Goal: Task Accomplishment & Management: Complete application form

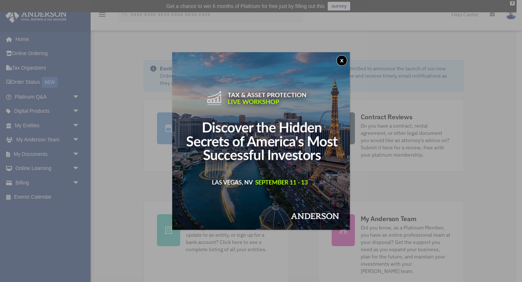
click at [343, 61] on button "x" at bounding box center [342, 60] width 11 height 11
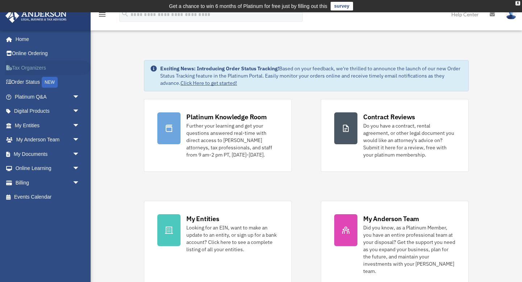
click at [18, 74] on link "Tax Organizers" at bounding box center [48, 68] width 86 height 15
click at [18, 80] on link "Order Status NEW" at bounding box center [48, 82] width 86 height 15
click at [30, 180] on link "Billing arrow_drop_down" at bounding box center [48, 183] width 86 height 15
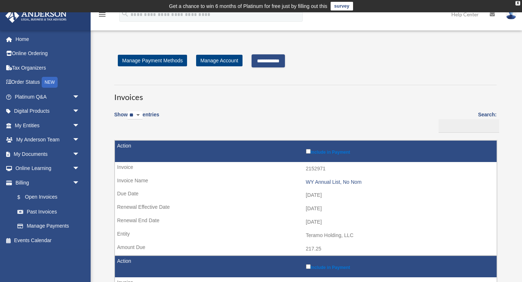
click at [266, 61] on input "**********" at bounding box center [268, 60] width 33 height 13
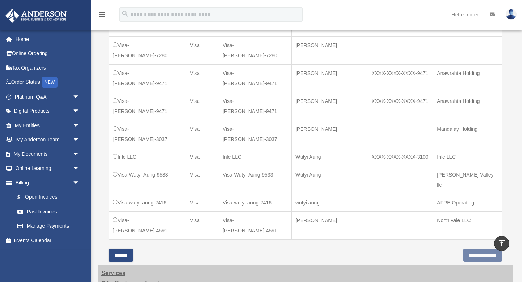
scroll to position [475, 0]
click at [467, 249] on input "**********" at bounding box center [483, 255] width 39 height 13
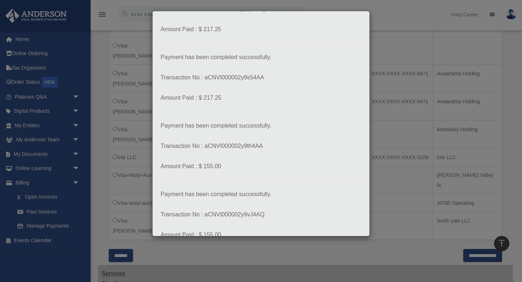
scroll to position [112, 0]
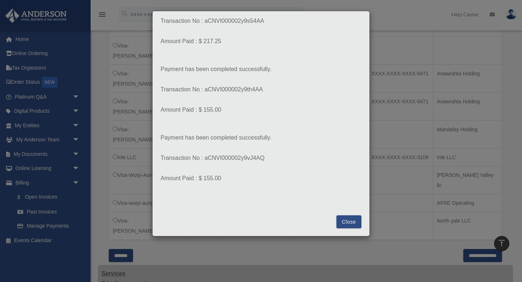
click at [350, 225] on button "Close" at bounding box center [349, 221] width 25 height 13
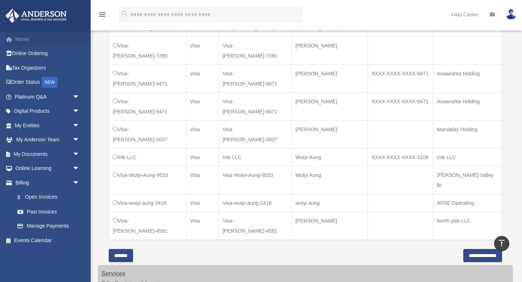
click at [28, 41] on link "Home" at bounding box center [48, 39] width 86 height 15
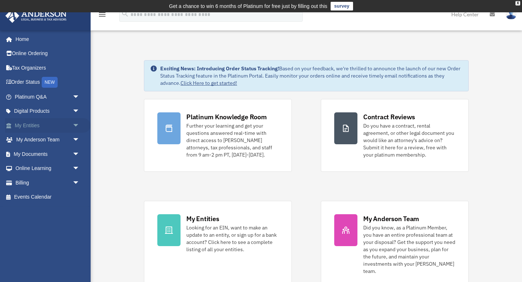
click at [30, 124] on link "My Entities arrow_drop_down" at bounding box center [48, 125] width 86 height 15
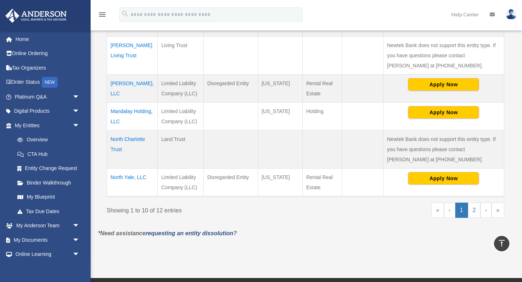
scroll to position [364, 0]
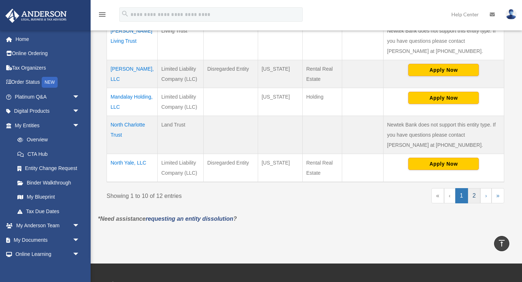
click at [475, 196] on link "2" at bounding box center [474, 195] width 13 height 15
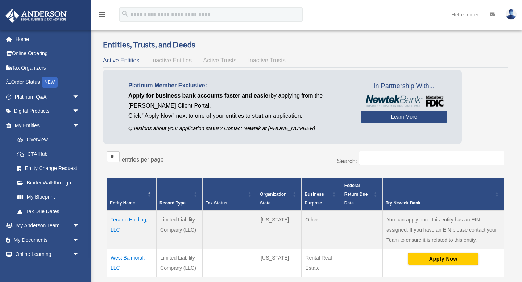
scroll to position [15, 0]
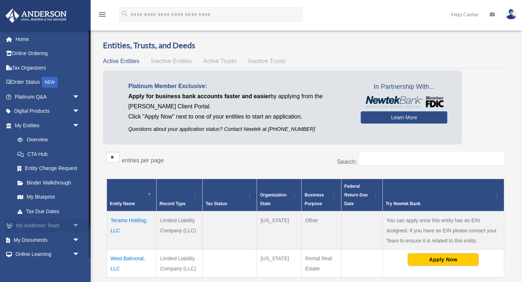
click at [48, 224] on link "My Anderson Team arrow_drop_down" at bounding box center [48, 226] width 86 height 15
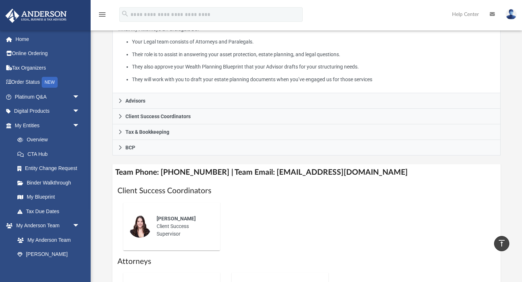
scroll to position [79, 0]
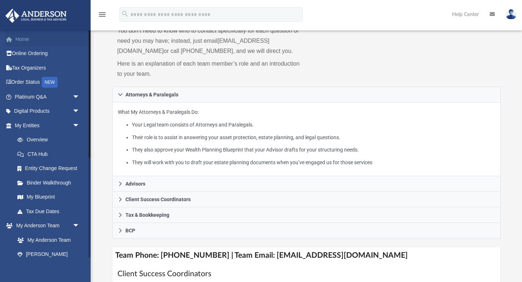
click at [24, 42] on link "Home" at bounding box center [48, 39] width 86 height 15
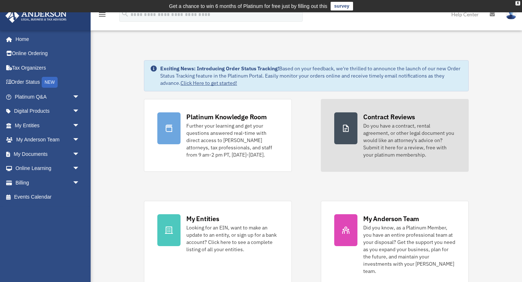
click at [413, 141] on div "Do you have a contract, rental agreement, or other legal document you would lik…" at bounding box center [410, 140] width 92 height 36
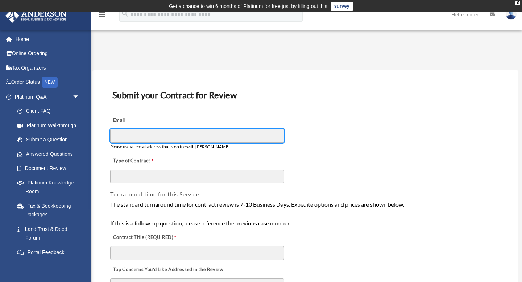
click at [146, 134] on input "Email" at bounding box center [197, 136] width 174 height 14
type input "**********"
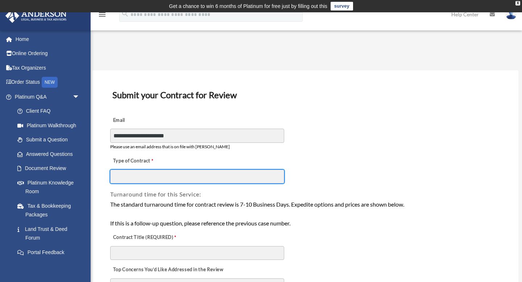
click at [172, 173] on input "Type of Contract" at bounding box center [197, 177] width 174 height 14
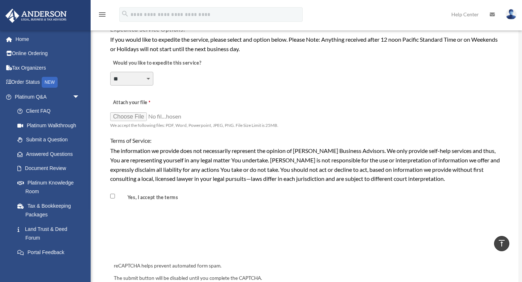
scroll to position [540, 0]
type input "**********"
click at [135, 114] on input "Attach your file" at bounding box center [146, 116] width 73 height 10
click at [145, 104] on label "Attach your file" at bounding box center [146, 103] width 73 height 10
click at [145, 111] on input "Attach your file" at bounding box center [146, 116] width 73 height 10
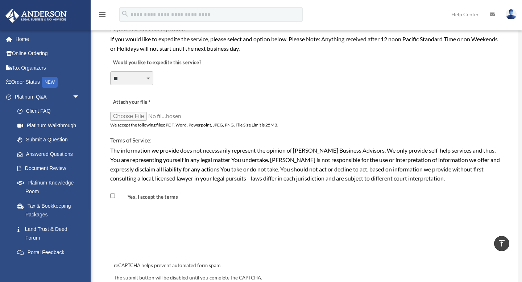
click at [248, 131] on div "Terms of Service:" at bounding box center [306, 137] width 392 height 15
click at [137, 116] on input "Attach your file" at bounding box center [146, 116] width 73 height 10
type input "**********"
click at [165, 120] on input "Attach your file" at bounding box center [146, 116] width 73 height 10
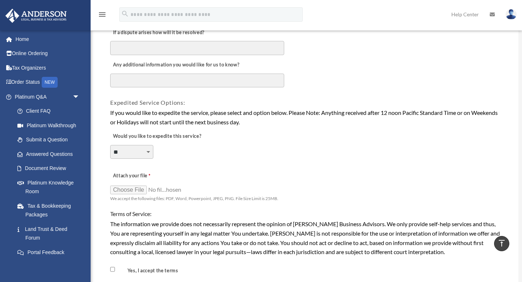
scroll to position [504, 0]
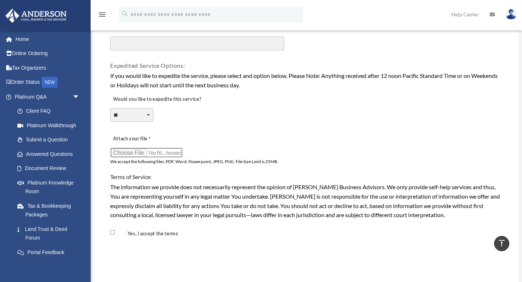
click at [156, 153] on input "Attach your file" at bounding box center [146, 153] width 73 height 10
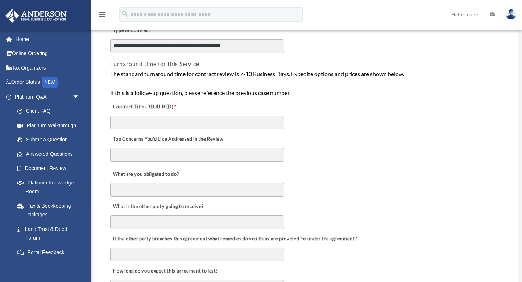
scroll to position [133, 0]
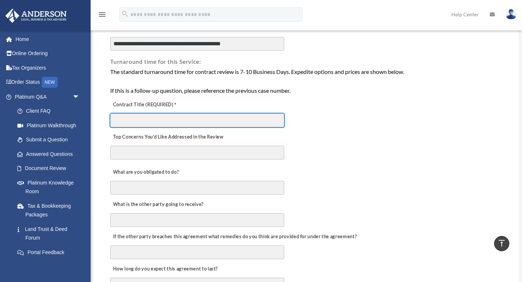
click at [147, 121] on input "Contract Title (REQUIRED)" at bounding box center [197, 121] width 174 height 14
type input "**********"
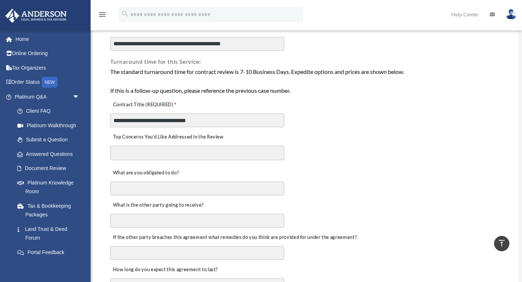
click at [131, 148] on textarea "Top Concerns You’d Like Addressed in the Review" at bounding box center [197, 153] width 174 height 15
type textarea "*****"
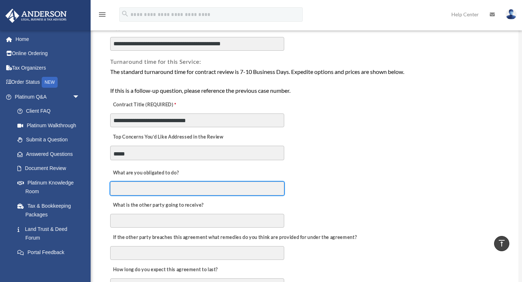
click at [136, 189] on input "What are you obligated to do?" at bounding box center [197, 189] width 174 height 14
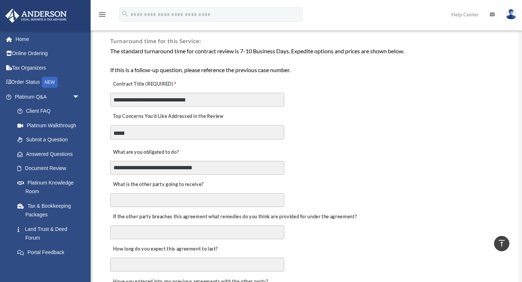
scroll to position [145, 0]
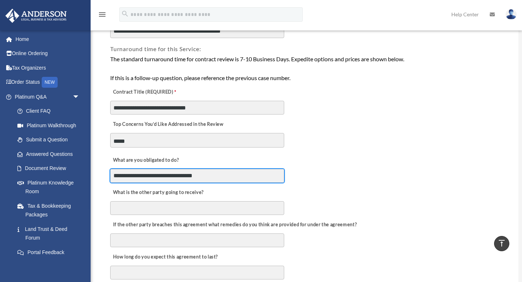
click at [147, 177] on input "**********" at bounding box center [197, 176] width 174 height 14
type input "**********"
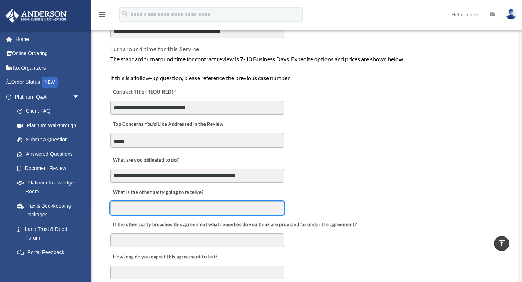
click at [141, 208] on input "What is the other party going to receive?" at bounding box center [197, 208] width 174 height 14
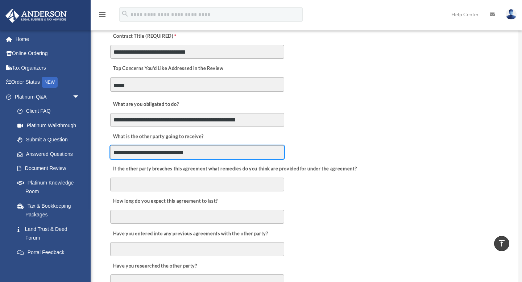
scroll to position [219, 0]
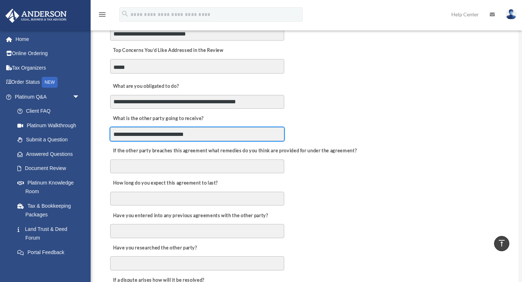
type input "**********"
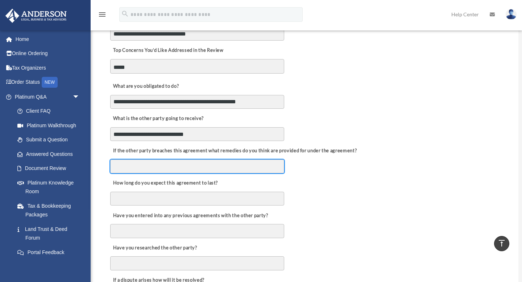
click at [202, 167] on input "If the other party breaches this agreement what remedies do you think are provi…" at bounding box center [197, 167] width 174 height 14
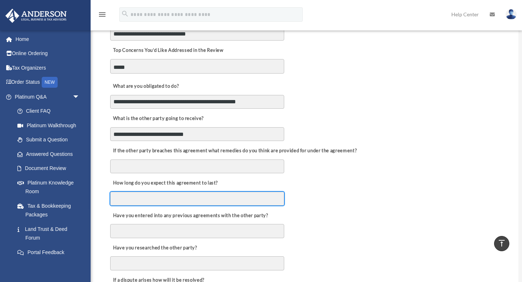
click at [178, 197] on input "How long do you expect this agreement to last?" at bounding box center [197, 199] width 174 height 14
click at [156, 201] on input "**********" at bounding box center [197, 199] width 174 height 14
type input "**********"
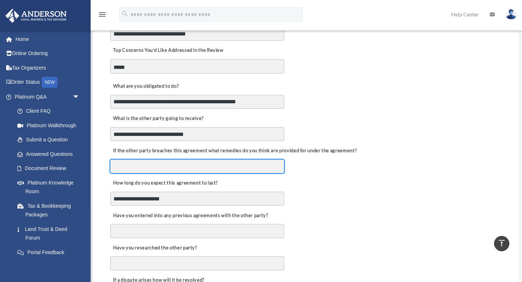
click at [184, 171] on input "If the other party breaches this agreement what remedies do you think are provi…" at bounding box center [197, 167] width 174 height 14
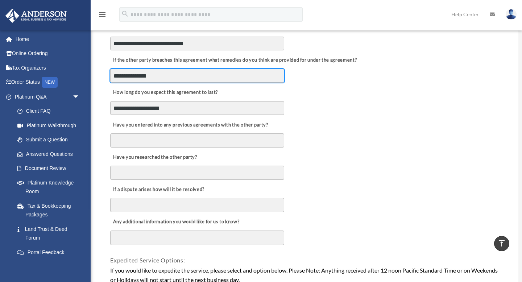
scroll to position [311, 0]
type input "**********"
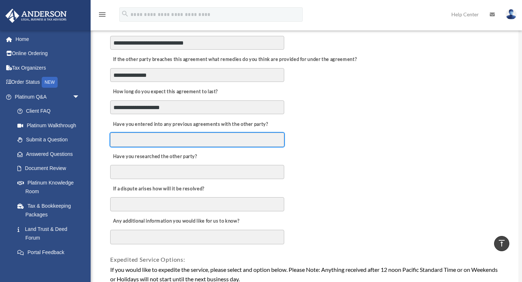
click at [176, 140] on input "Have you entered into any previous agreements with the other party?" at bounding box center [197, 140] width 174 height 14
type input "**"
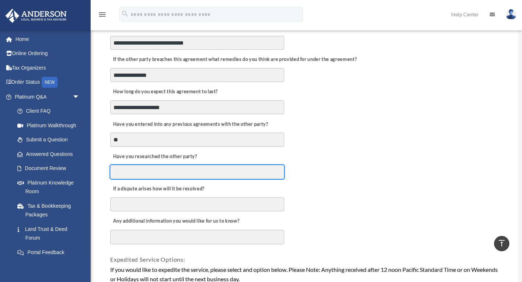
click at [171, 171] on input "Have you researched the other party?" at bounding box center [197, 172] width 174 height 14
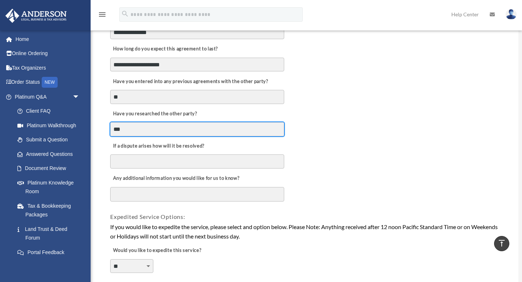
scroll to position [355, 0]
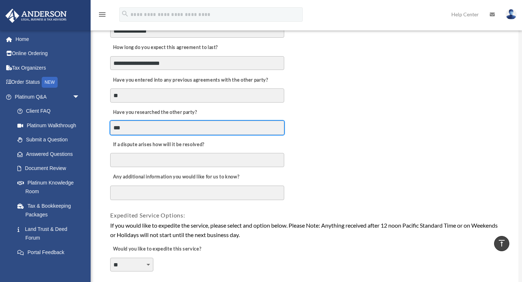
type input "***"
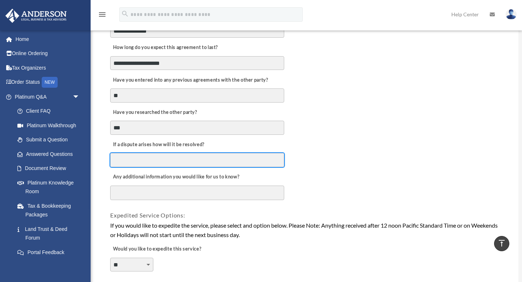
click at [145, 162] on input "If a dispute arises how will it be resolved?" at bounding box center [197, 160] width 174 height 14
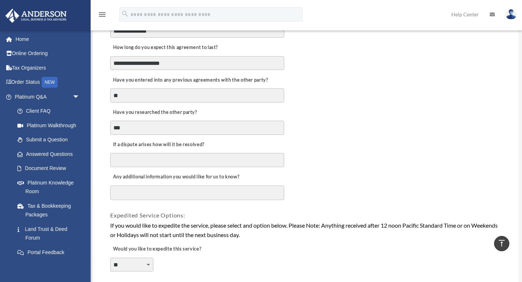
scroll to position [637, 0]
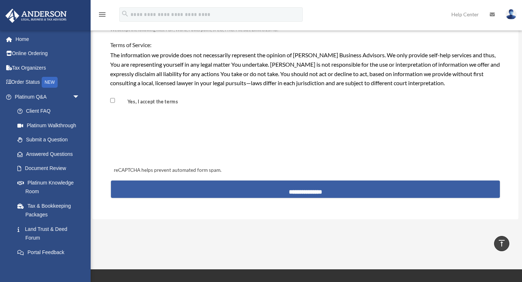
click at [325, 196] on input "**********" at bounding box center [305, 189] width 389 height 17
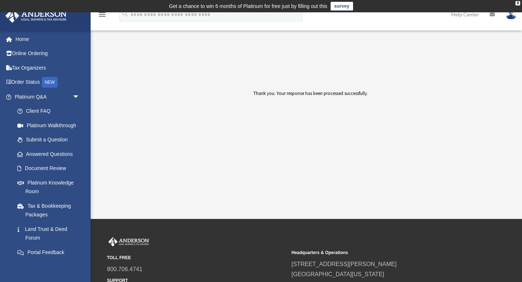
click at [100, 17] on icon "menu" at bounding box center [102, 14] width 9 height 9
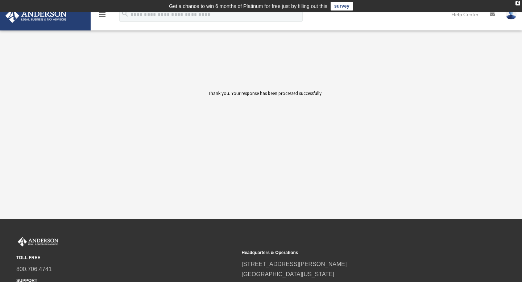
click at [100, 17] on icon "menu" at bounding box center [102, 14] width 9 height 9
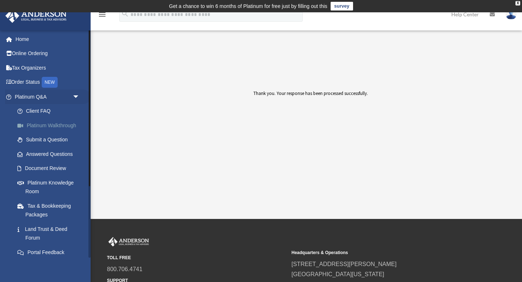
click at [37, 127] on link "Platinum Walkthrough" at bounding box center [50, 125] width 81 height 15
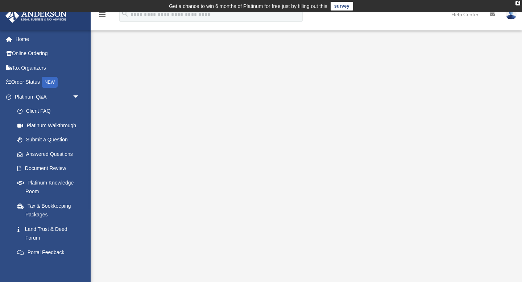
click at [509, 19] on img at bounding box center [511, 14] width 11 height 11
click at [449, 40] on ul "mattfleming74@gmail.com My Profile Reset Password Logout" at bounding box center [478, 37] width 78 height 25
click at [512, 15] on img at bounding box center [511, 14] width 11 height 11
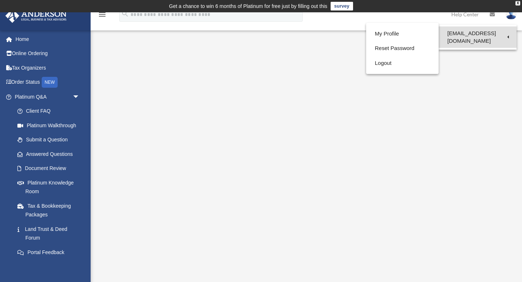
click at [483, 31] on link "[EMAIL_ADDRESS][DOMAIN_NAME]" at bounding box center [478, 36] width 78 height 21
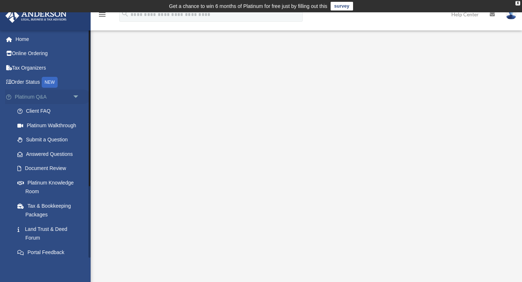
click at [74, 94] on span "arrow_drop_down" at bounding box center [80, 97] width 15 height 15
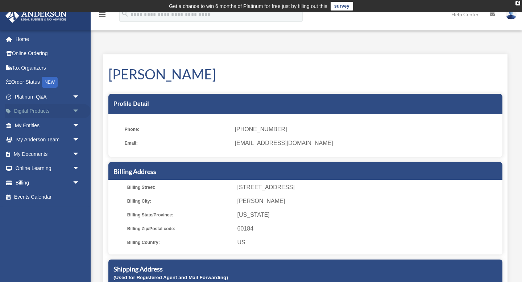
click at [73, 111] on span "arrow_drop_down" at bounding box center [80, 111] width 15 height 15
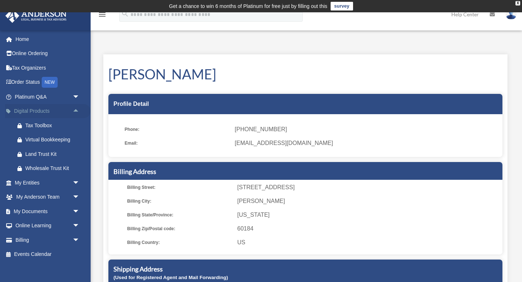
click at [73, 111] on span "arrow_drop_up" at bounding box center [80, 111] width 15 height 15
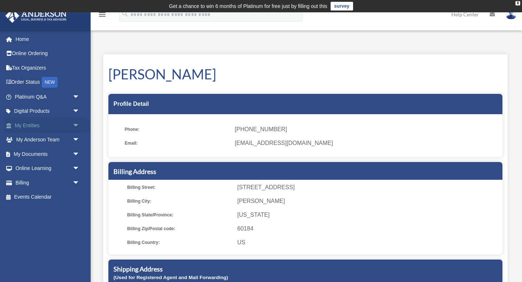
click at [74, 122] on span "arrow_drop_down" at bounding box center [80, 125] width 15 height 15
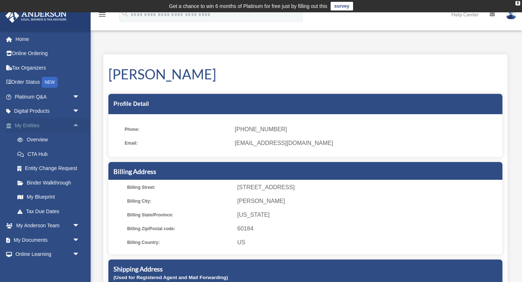
click at [74, 122] on span "arrow_drop_up" at bounding box center [80, 125] width 15 height 15
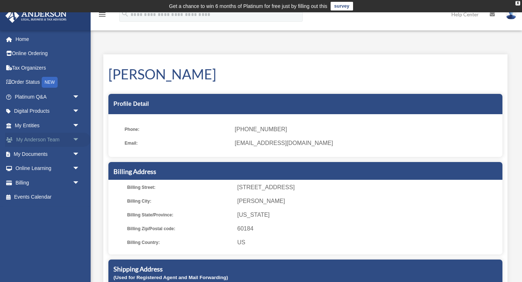
click at [75, 137] on span "arrow_drop_down" at bounding box center [80, 140] width 15 height 15
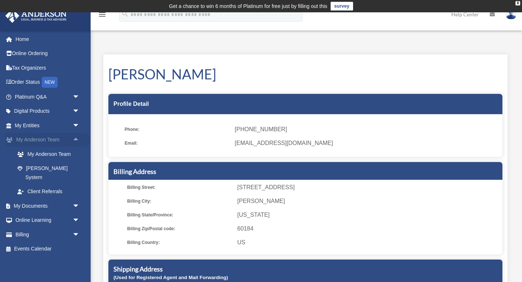
click at [75, 137] on span "arrow_drop_up" at bounding box center [80, 140] width 15 height 15
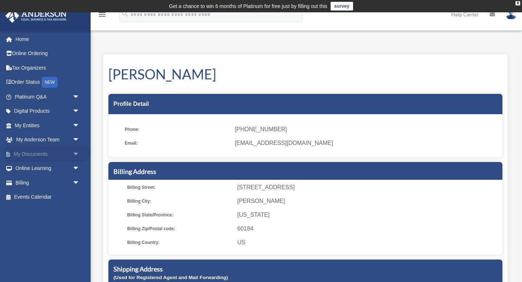
click at [75, 152] on span "arrow_drop_down" at bounding box center [80, 154] width 15 height 15
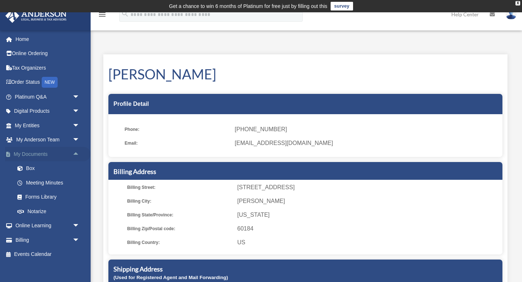
click at [75, 152] on span "arrow_drop_up" at bounding box center [80, 154] width 15 height 15
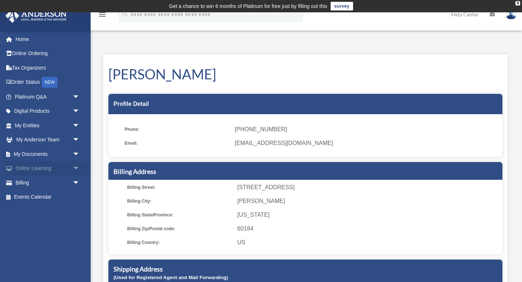
click at [75, 165] on span "arrow_drop_down" at bounding box center [80, 168] width 15 height 15
click at [75, 165] on span "arrow_drop_up" at bounding box center [80, 168] width 15 height 15
click at [75, 183] on span "arrow_drop_down" at bounding box center [80, 183] width 15 height 15
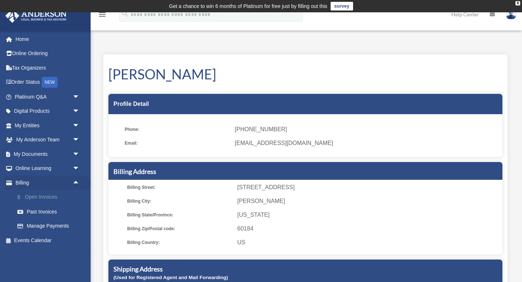
click at [60, 190] on link "$ Open Invoices" at bounding box center [50, 197] width 81 height 15
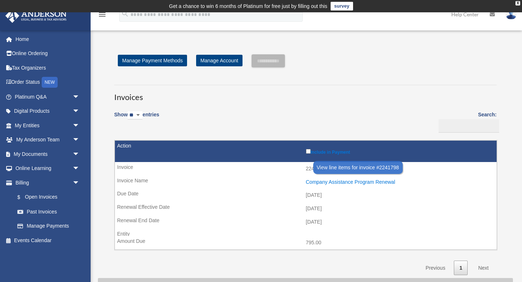
click at [358, 181] on div "Company Assistance Program Renewal" at bounding box center [400, 182] width 188 height 6
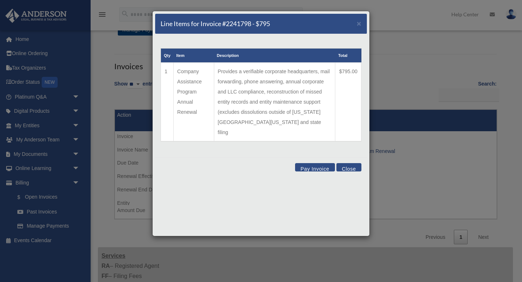
scroll to position [30, 0]
click at [317, 163] on button "Pay Invoice" at bounding box center [315, 167] width 40 height 8
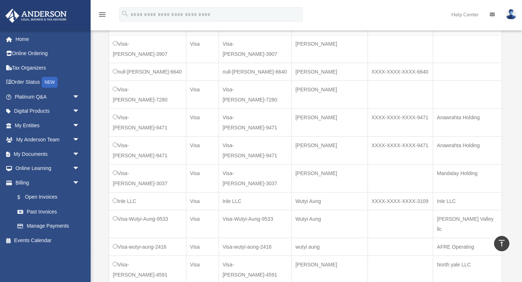
scroll to position [378, 0]
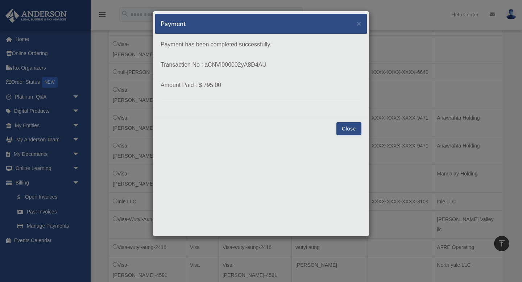
click at [346, 130] on button "Close" at bounding box center [349, 128] width 25 height 13
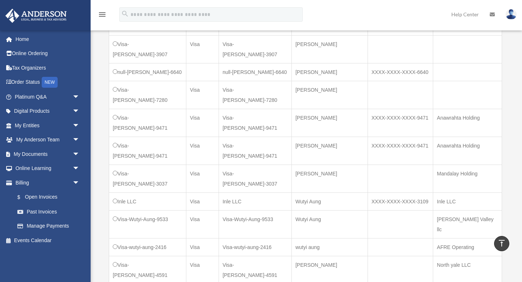
scroll to position [0, 0]
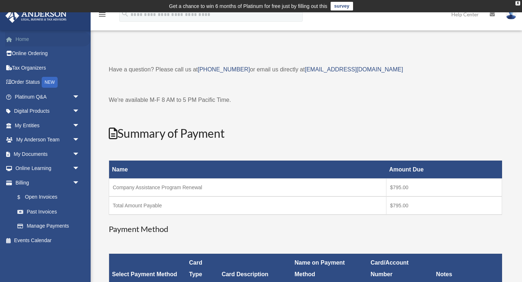
click at [22, 40] on link "Home" at bounding box center [48, 39] width 86 height 15
